Goal: Information Seeking & Learning: Learn about a topic

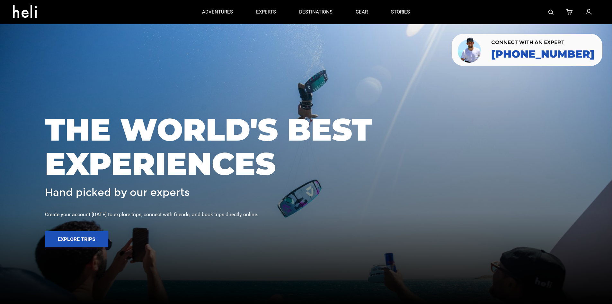
click at [549, 11] on img at bounding box center [550, 12] width 5 height 5
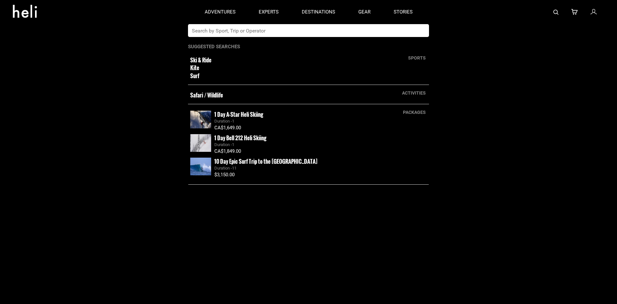
click at [362, 28] on input "text" at bounding box center [302, 30] width 228 height 13
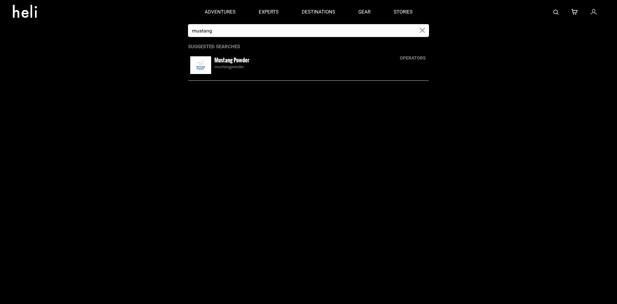
type input "mustang"
click at [247, 70] on div "Mustang Powder mustangpowder" at bounding box center [308, 65] width 241 height 21
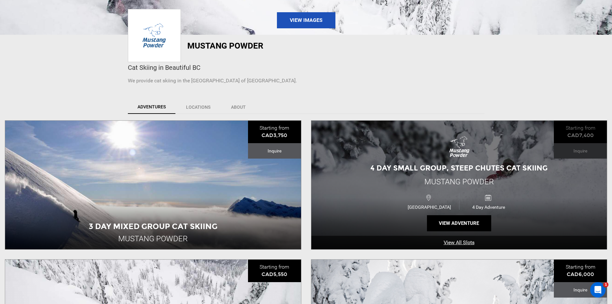
scroll to position [129, 0]
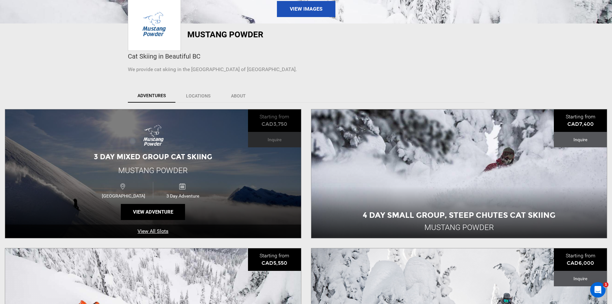
click at [178, 147] on div "3 Day Mixed Group Cat Skiing Mustang Powder [GEOGRAPHIC_DATA] 3 Day Adventure V…" at bounding box center [153, 173] width 296 height 129
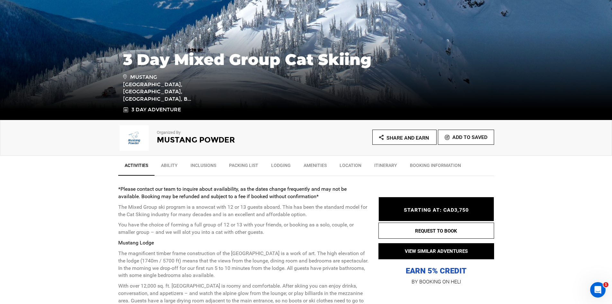
scroll to position [129, 0]
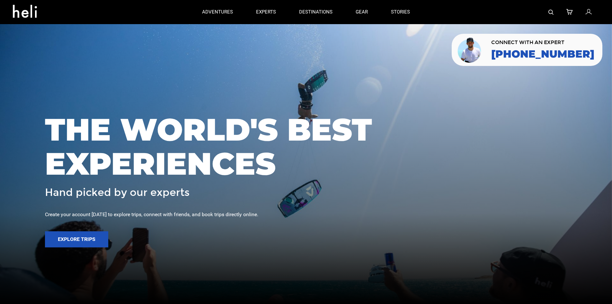
click at [553, 11] on img at bounding box center [550, 12] width 5 height 5
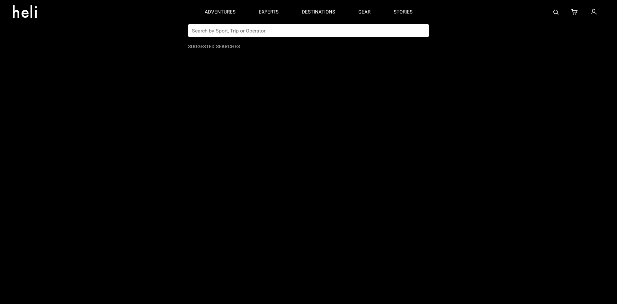
click at [354, 32] on input "text" at bounding box center [302, 30] width 228 height 13
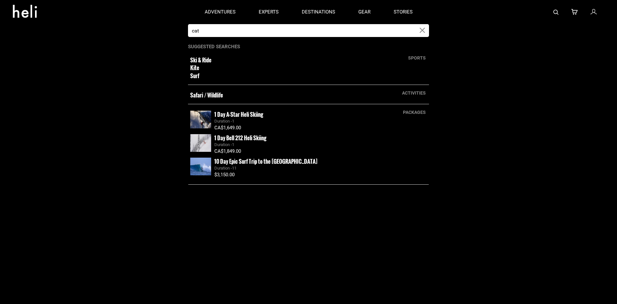
type input "cat"
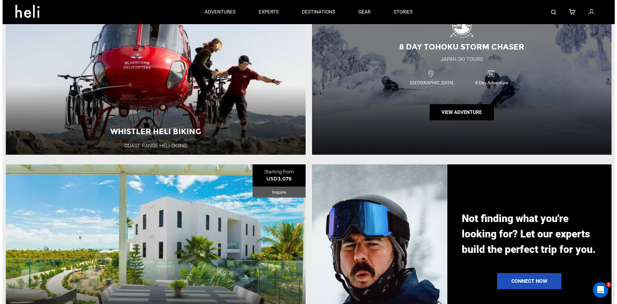
scroll to position [485, 0]
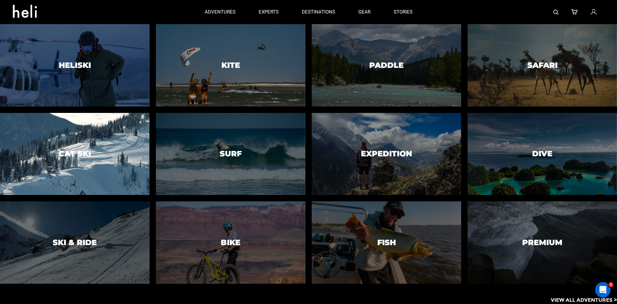
click at [58, 128] on div at bounding box center [74, 154] width 152 height 84
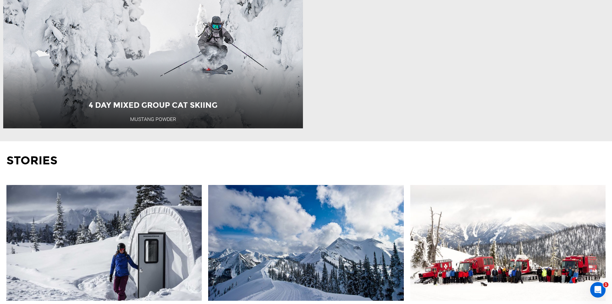
scroll to position [1992, 0]
